Goal: Information Seeking & Learning: Learn about a topic

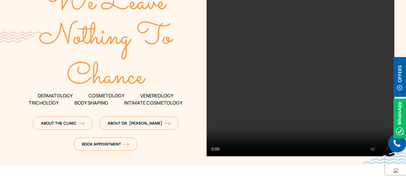
scroll to position [150, 0]
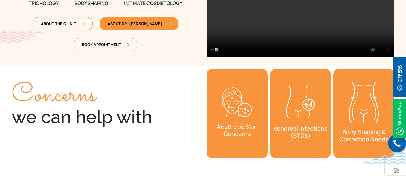
click at [142, 24] on span "About Dr. [PERSON_NAME]" at bounding box center [139, 23] width 63 height 5
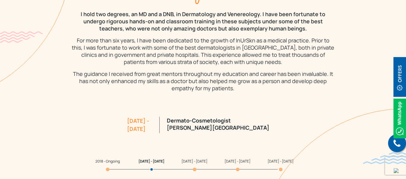
scroll to position [598, 0]
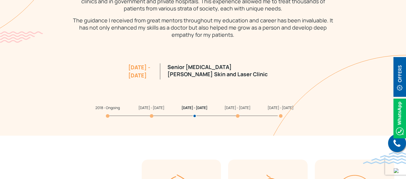
click at [108, 108] on span "2018 - Ongoing" at bounding box center [107, 107] width 25 height 5
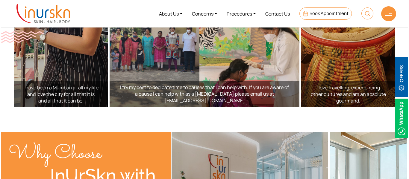
scroll to position [997, 0]
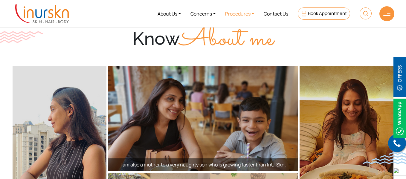
click at [254, 14] on link "Procedures" at bounding box center [239, 13] width 39 height 22
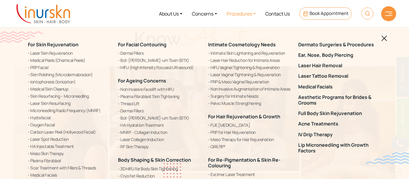
click at [381, 104] on div "Dermato Surgeries & Procedures Ear, Nose, Body Piercing Laser Hair Removal Lase…" at bounding box center [339, 125] width 90 height 167
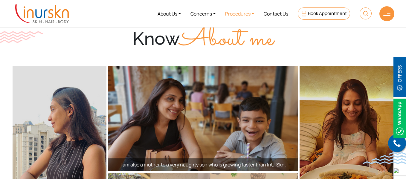
click at [238, 13] on link "Procedures" at bounding box center [239, 13] width 39 height 22
